Goal: Download file/media

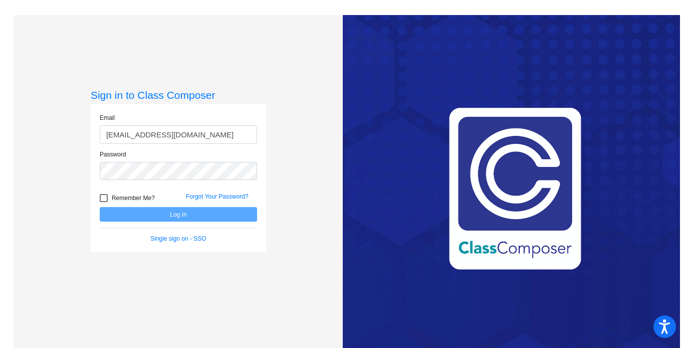
type input "[EMAIL_ADDRESS][DOMAIN_NAME]"
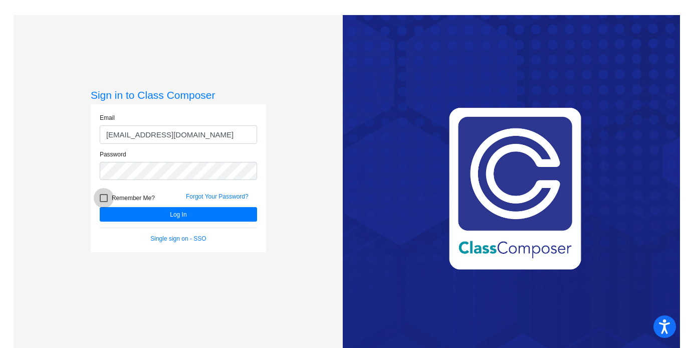
click at [103, 196] on div at bounding box center [104, 198] width 8 height 8
click at [103, 202] on input "Remember Me?" at bounding box center [103, 202] width 1 height 1
checkbox input "true"
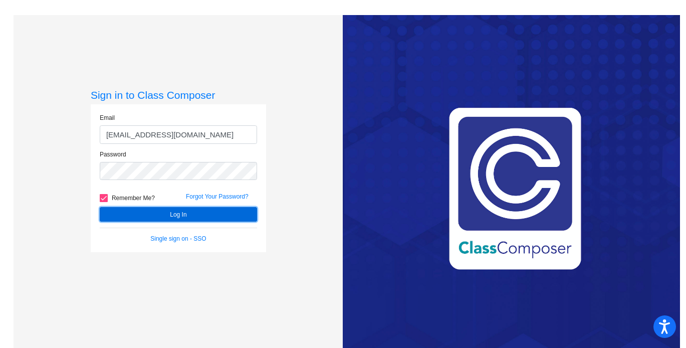
click at [149, 214] on button "Log In" at bounding box center [178, 214] width 157 height 15
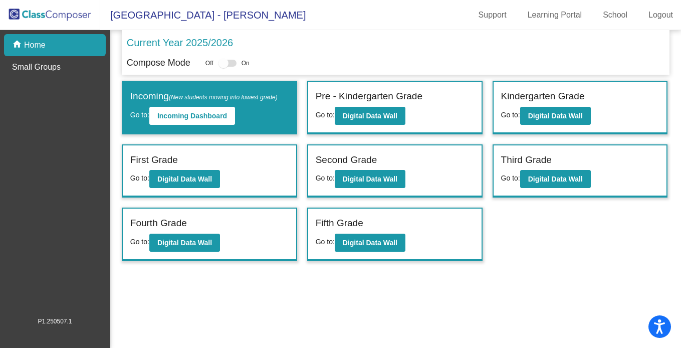
click at [419, 111] on div "Pre - Kindergarten Grade Go to: Digital Data Wall" at bounding box center [394, 108] width 173 height 52
click at [383, 117] on b "Digital Data Wall" at bounding box center [370, 116] width 55 height 8
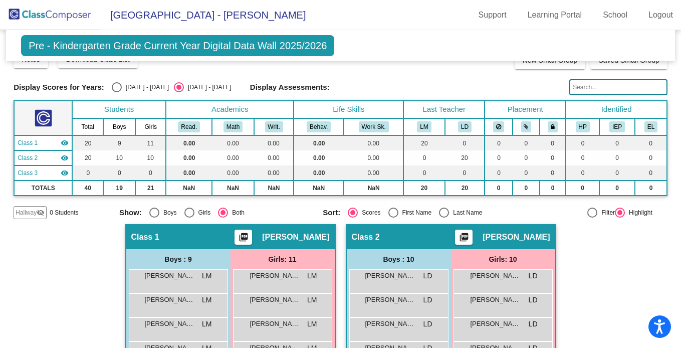
scroll to position [6, 0]
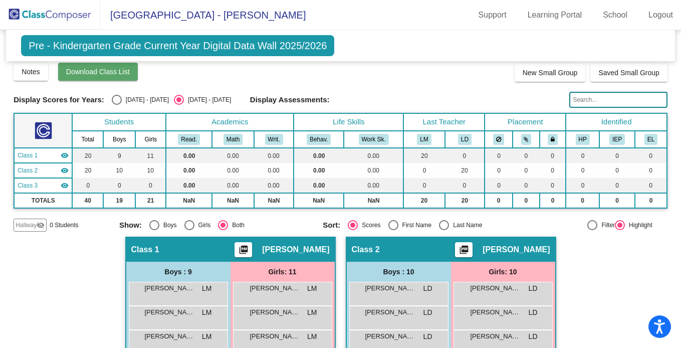
click at [96, 71] on span "Download Class List" at bounding box center [98, 72] width 64 height 8
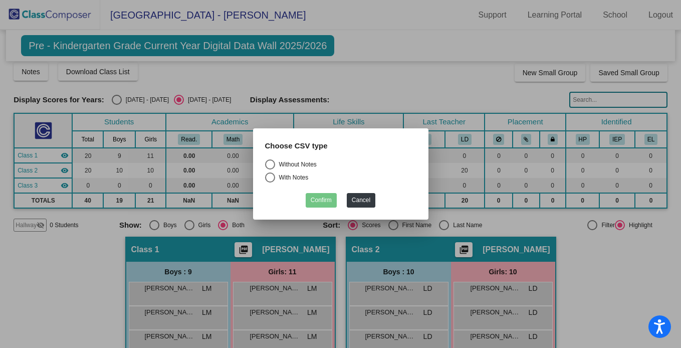
click at [270, 163] on div "Select an option" at bounding box center [270, 164] width 10 height 10
click at [270, 169] on input "Without Notes" at bounding box center [270, 169] width 1 height 1
radio input "true"
click at [325, 199] on button "Confirm" at bounding box center [321, 200] width 31 height 15
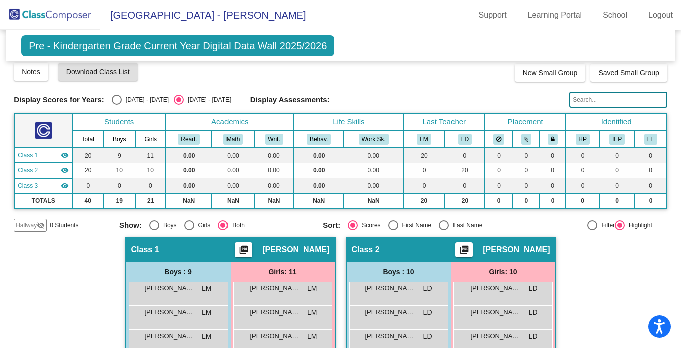
click at [61, 15] on img at bounding box center [50, 15] width 100 height 30
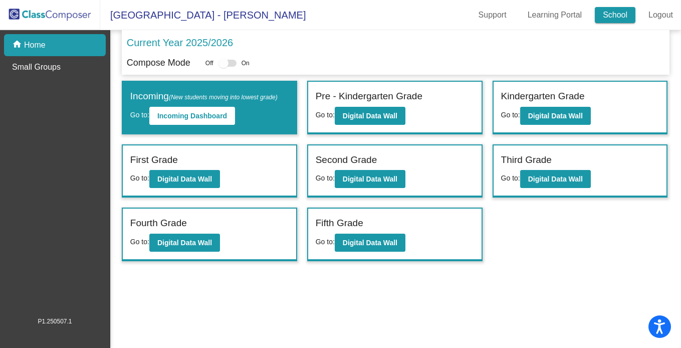
click at [612, 15] on link "School" at bounding box center [615, 15] width 41 height 16
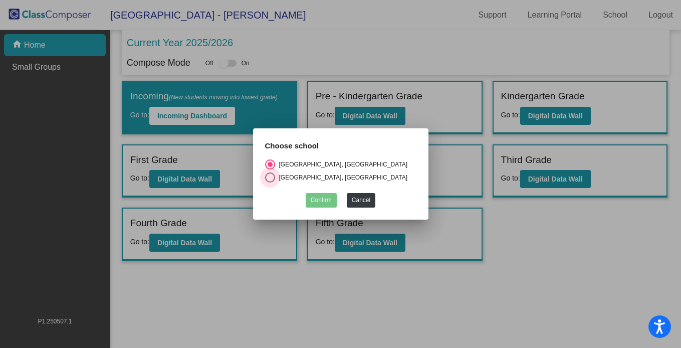
click at [271, 175] on div "Select an option" at bounding box center [270, 177] width 10 height 10
click at [270, 182] on input "[GEOGRAPHIC_DATA], [GEOGRAPHIC_DATA]" at bounding box center [270, 182] width 1 height 1
radio input "true"
click at [319, 196] on button "Confirm" at bounding box center [321, 200] width 31 height 15
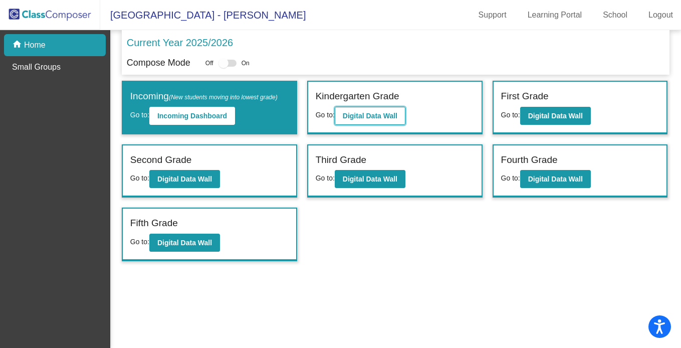
click at [366, 113] on b "Digital Data Wall" at bounding box center [370, 116] width 55 height 8
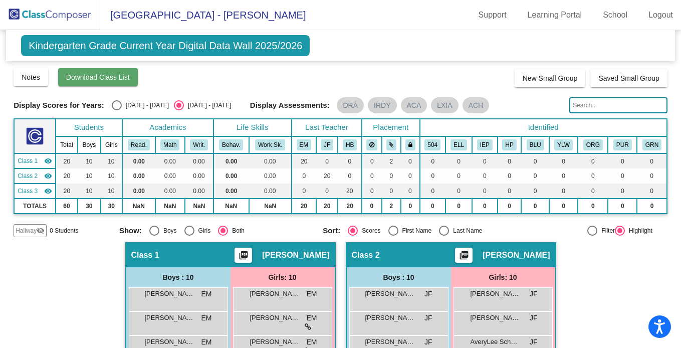
click at [129, 80] on span "Download Class List" at bounding box center [98, 77] width 64 height 8
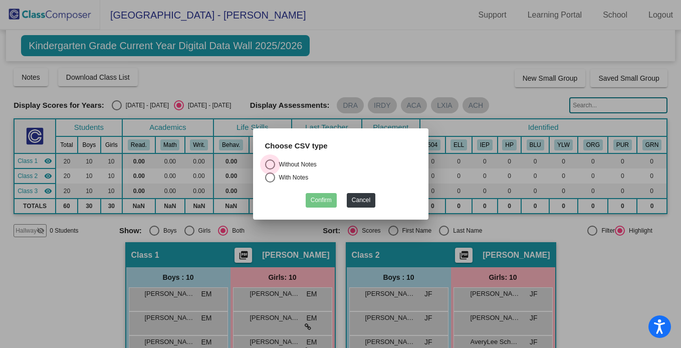
click at [271, 162] on div "Select an option" at bounding box center [270, 164] width 10 height 10
click at [270, 169] on input "Without Notes" at bounding box center [270, 169] width 1 height 1
radio input "true"
click at [318, 200] on button "Confirm" at bounding box center [321, 200] width 31 height 15
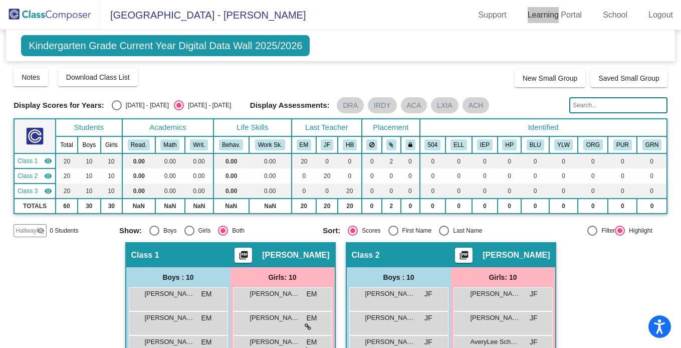
click at [519, 1] on mat-toolbar "[GEOGRAPHIC_DATA] - [PERSON_NAME] Support Learning Portal School Logout" at bounding box center [340, 15] width 681 height 30
click at [125, 76] on span "Download Class List" at bounding box center [98, 77] width 64 height 8
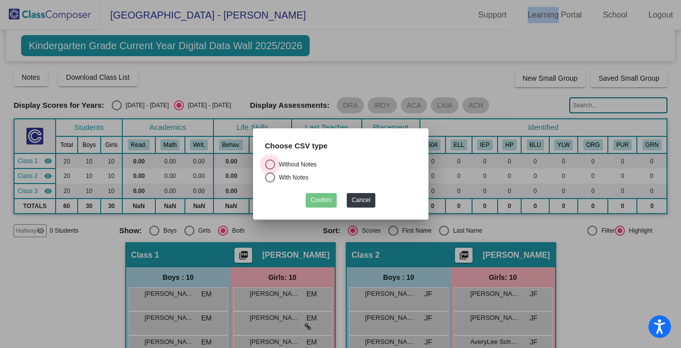
click at [269, 161] on div "Select an option" at bounding box center [270, 164] width 10 height 10
click at [270, 169] on input "Without Notes" at bounding box center [270, 169] width 1 height 1
radio input "true"
click at [324, 198] on button "Confirm" at bounding box center [321, 200] width 31 height 15
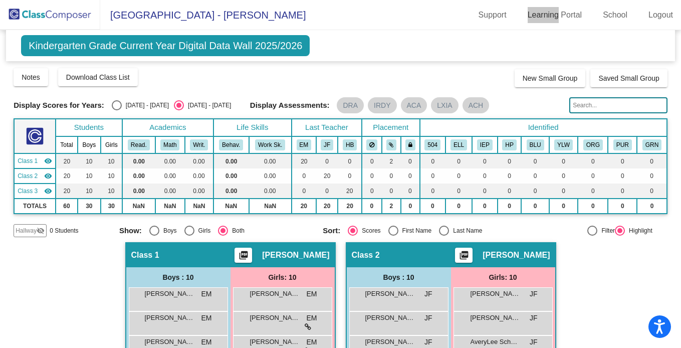
click at [505, 1] on mat-toolbar "[GEOGRAPHIC_DATA] - [PERSON_NAME] Support Learning Portal School Logout" at bounding box center [340, 15] width 681 height 30
click at [119, 77] on span "Download Class List" at bounding box center [98, 77] width 64 height 8
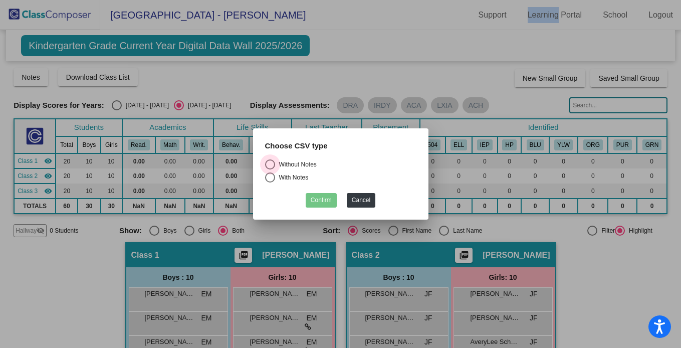
click at [271, 160] on div "Select an option" at bounding box center [270, 164] width 10 height 10
click at [270, 169] on input "Without Notes" at bounding box center [270, 169] width 1 height 1
radio input "true"
click at [326, 198] on button "Confirm" at bounding box center [321, 200] width 31 height 15
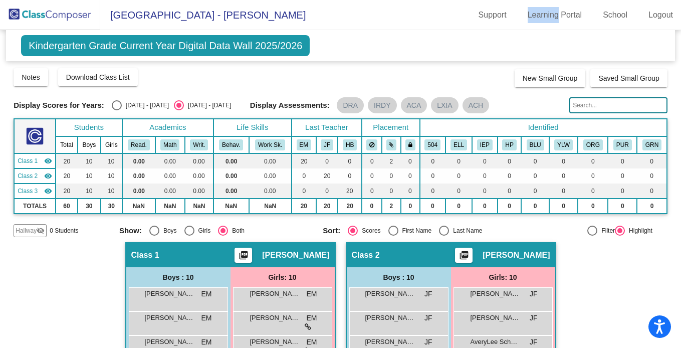
click at [62, 14] on img at bounding box center [50, 15] width 100 height 30
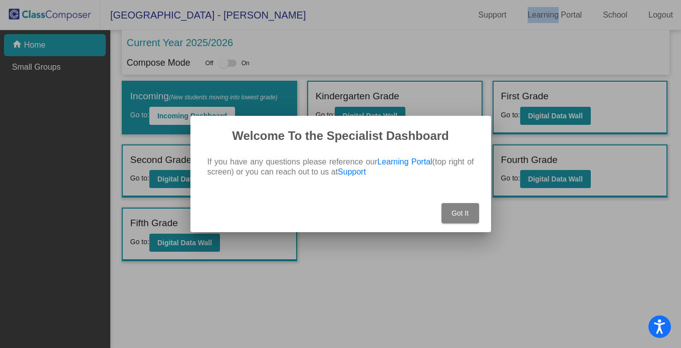
click at [459, 213] on span "Got It" at bounding box center [460, 213] width 17 height 8
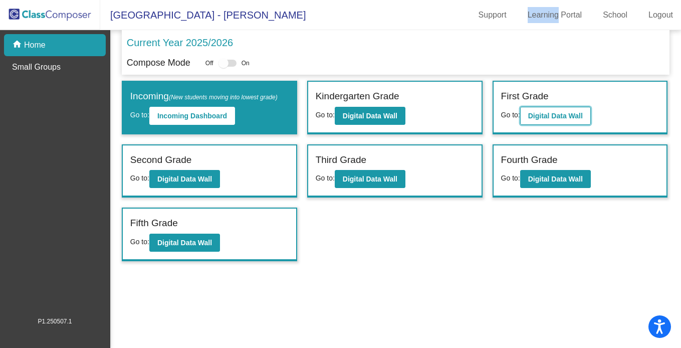
click at [549, 112] on b "Digital Data Wall" at bounding box center [555, 116] width 55 height 8
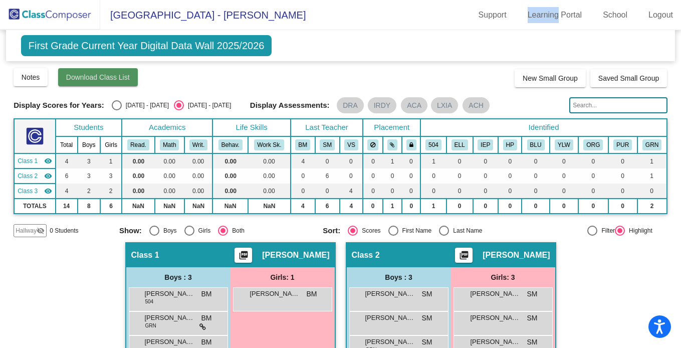
click at [114, 77] on span "Download Class List" at bounding box center [98, 77] width 64 height 8
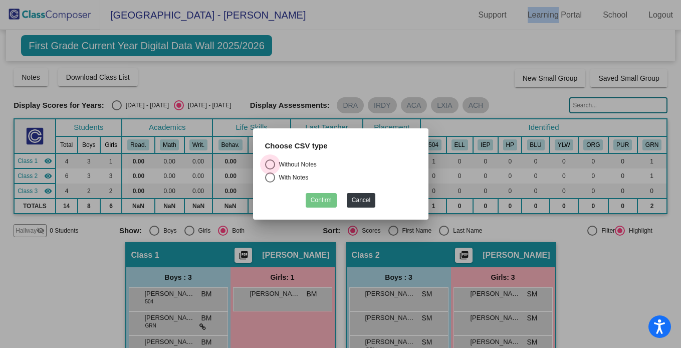
click at [271, 160] on div "Select an option" at bounding box center [270, 164] width 10 height 10
click at [270, 169] on input "Without Notes" at bounding box center [270, 169] width 1 height 1
radio input "true"
click at [324, 199] on button "Confirm" at bounding box center [321, 200] width 31 height 15
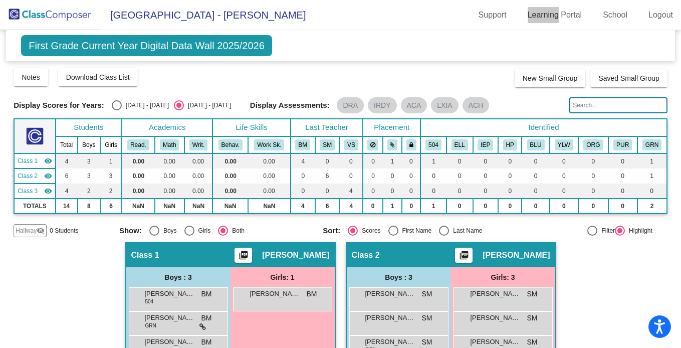
click at [522, 0] on mat-toolbar "[GEOGRAPHIC_DATA] - [PERSON_NAME] Support Learning Portal School Logout" at bounding box center [340, 15] width 681 height 30
click at [124, 78] on span "Download Class List" at bounding box center [98, 77] width 64 height 8
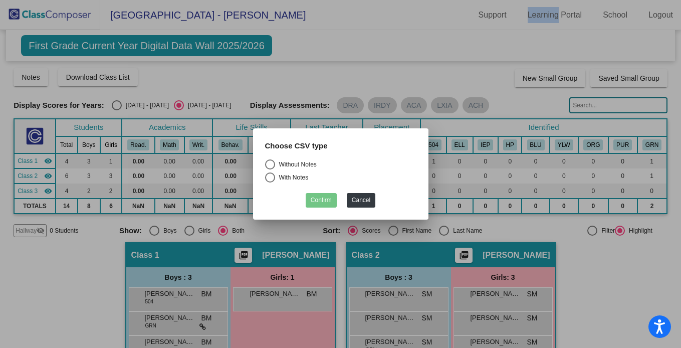
click at [271, 162] on div "Select an option" at bounding box center [270, 164] width 10 height 10
click at [270, 169] on input "Without Notes" at bounding box center [270, 169] width 1 height 1
radio input "true"
click at [319, 200] on button "Confirm" at bounding box center [321, 200] width 31 height 15
